Goal: Information Seeking & Learning: Learn about a topic

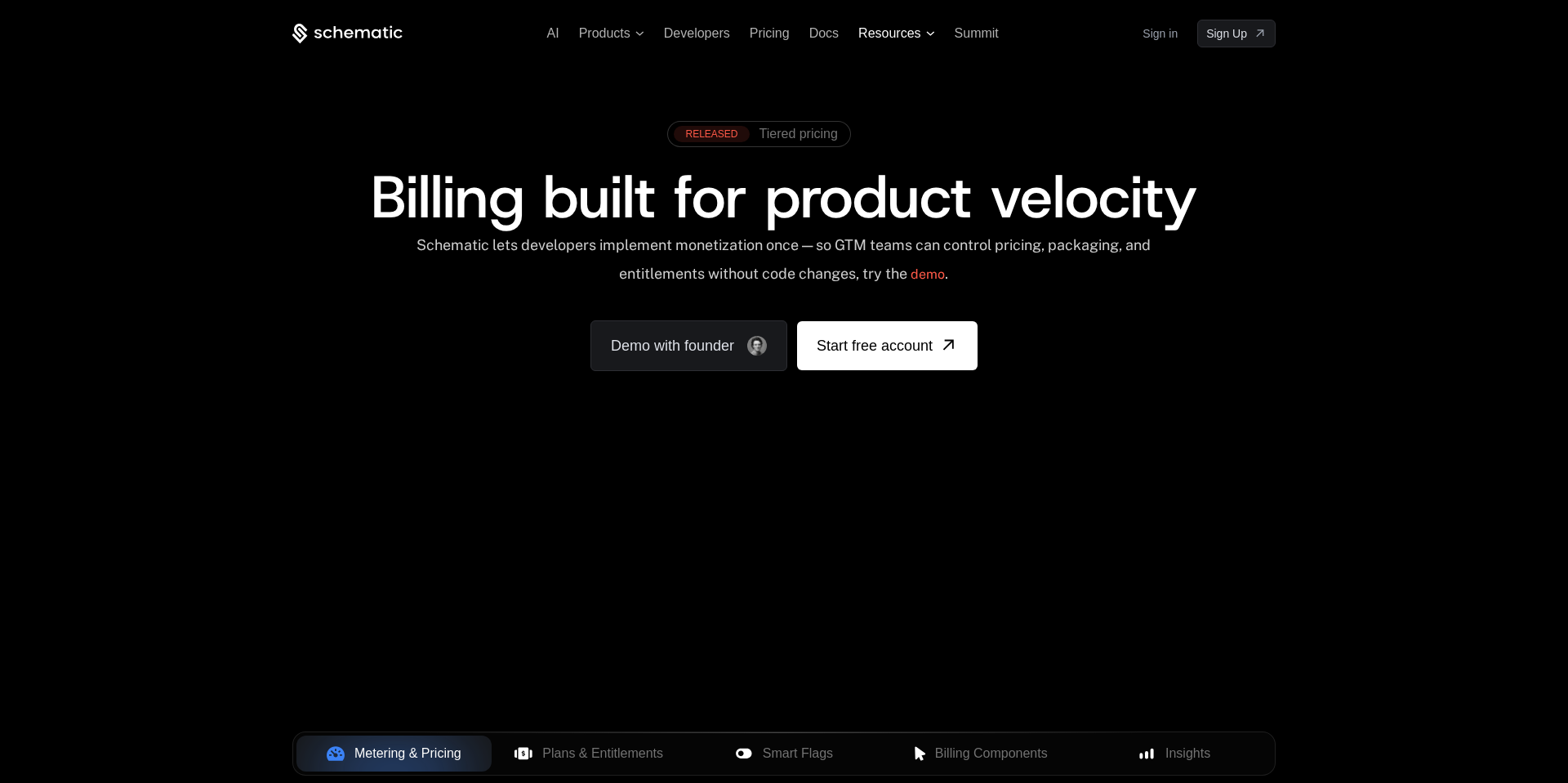
click at [884, 32] on span "Resources" at bounding box center [890, 33] width 62 height 14
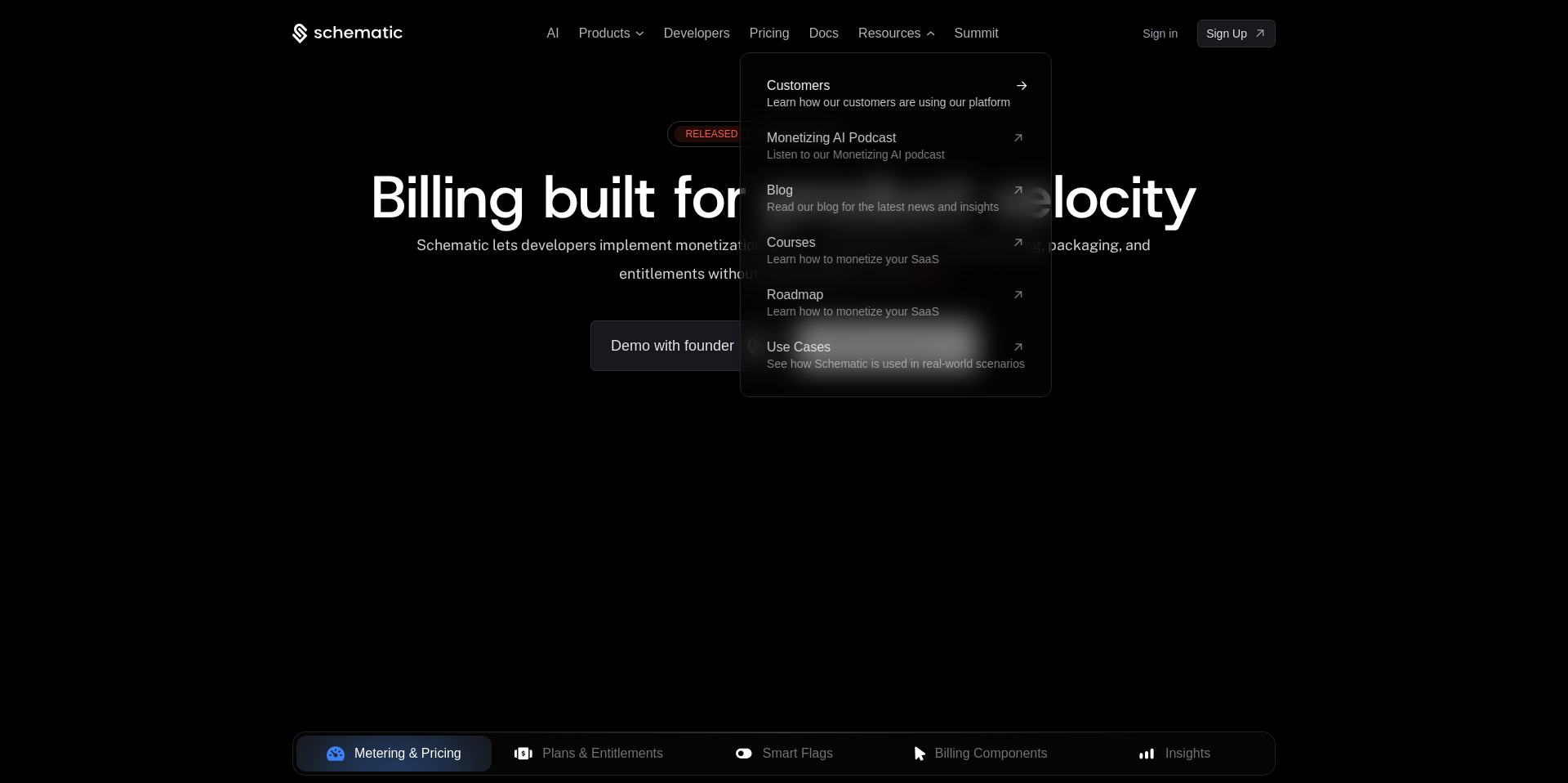
click at [826, 102] on span "Learn how our customers are using our platform" at bounding box center [889, 103] width 244 height 13
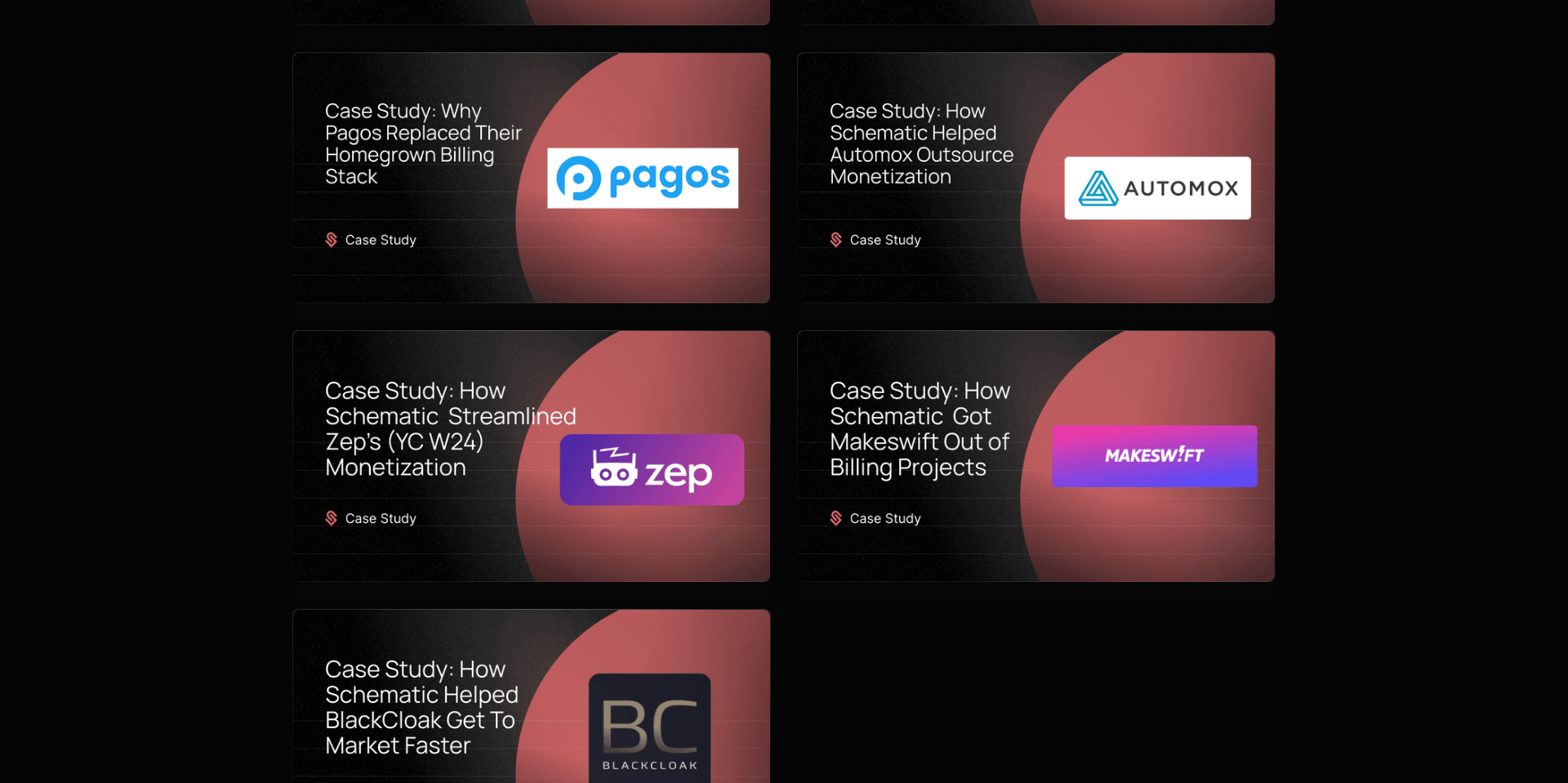
scroll to position [673, 0]
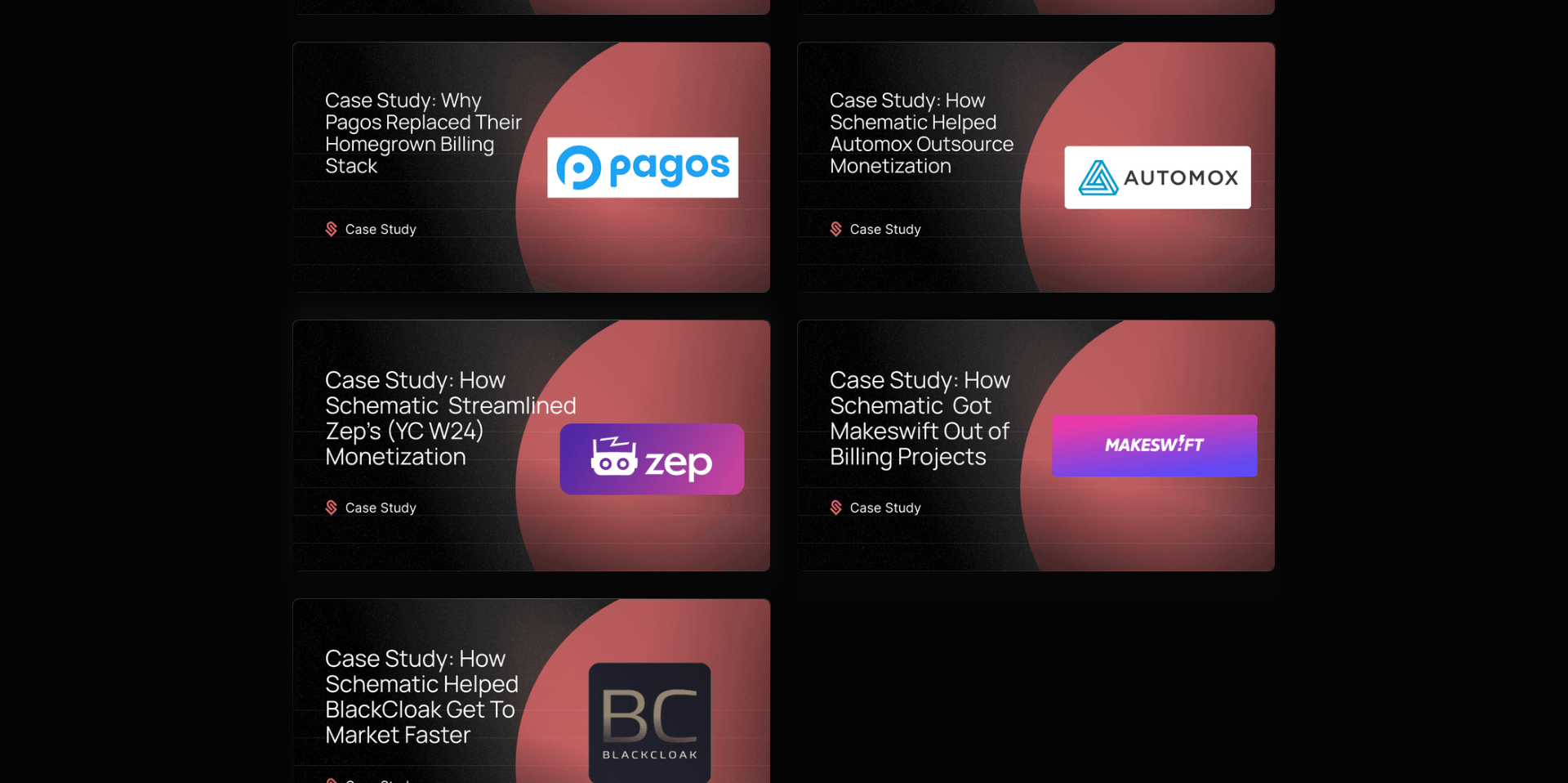
click at [488, 443] on img at bounding box center [531, 446] width 477 height 251
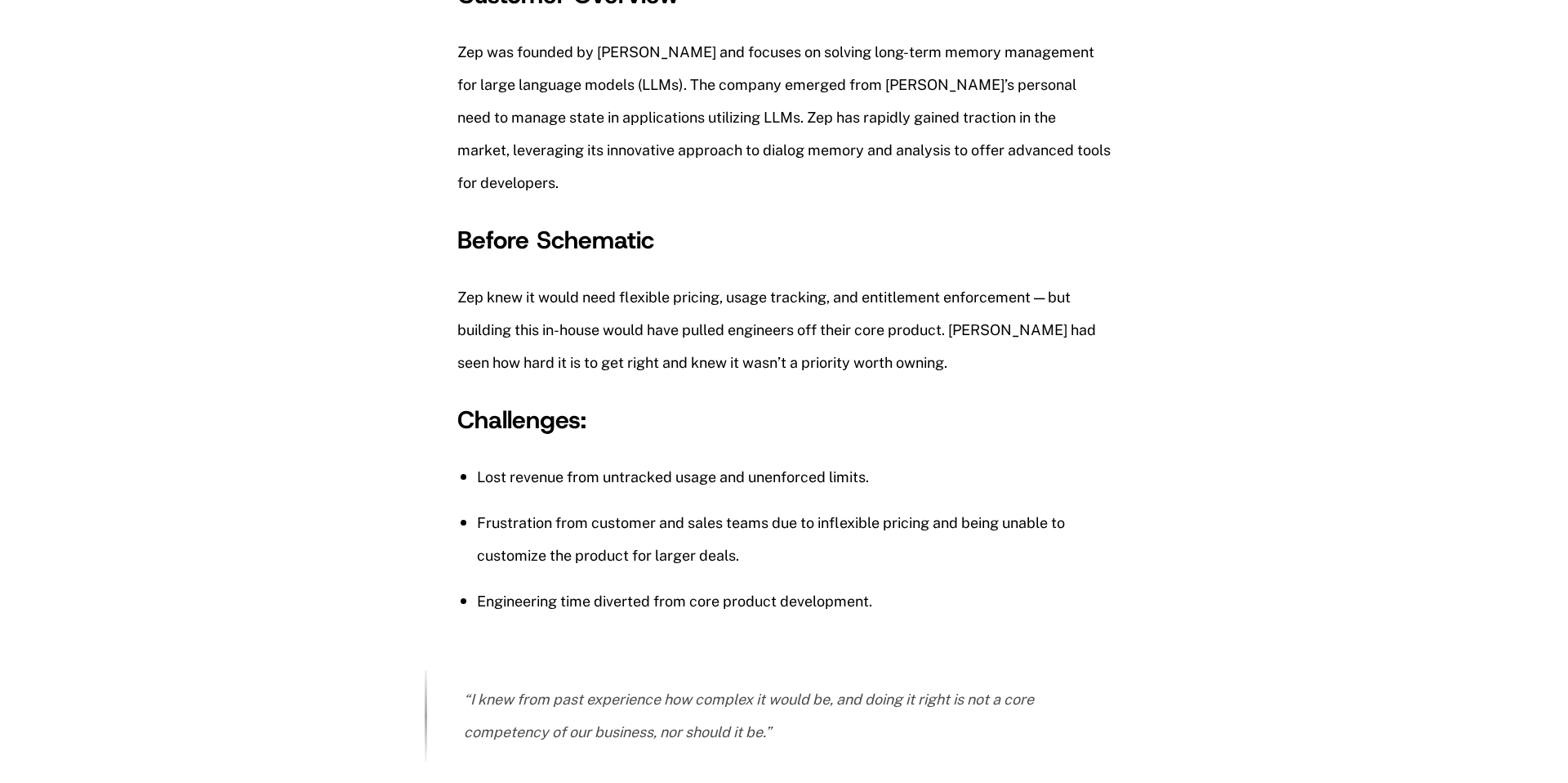
scroll to position [1141, 0]
